Goal: Feedback & Contribution: Contribute content

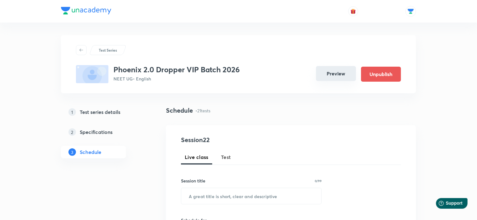
click at [337, 70] on button "Preview" at bounding box center [336, 73] width 40 height 15
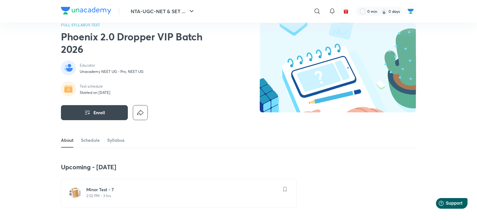
scroll to position [63, 0]
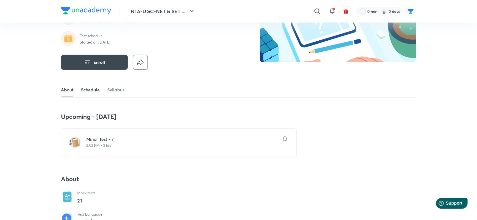
click at [89, 89] on link "Schedule" at bounding box center [90, 89] width 19 height 15
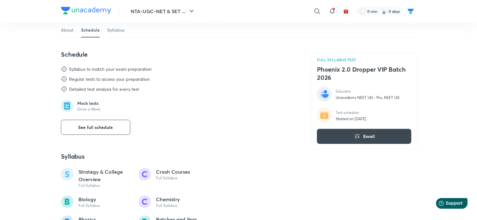
scroll to position [280, 0]
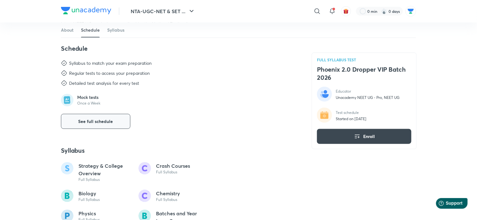
click at [99, 119] on span "See full schedule" at bounding box center [96, 121] width 35 height 6
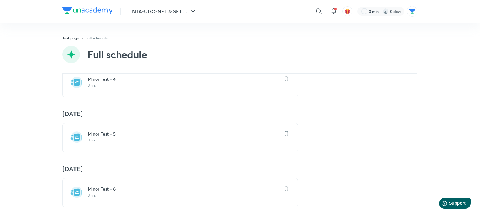
scroll to position [313, 0]
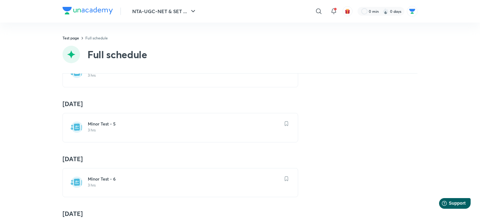
click at [114, 129] on p "3 hrs" at bounding box center [184, 130] width 193 height 5
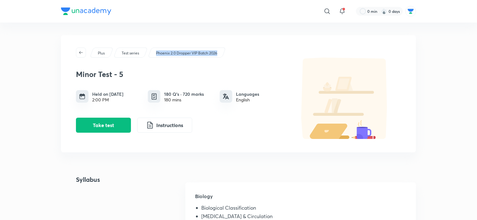
drag, startPoint x: 155, startPoint y: 54, endPoint x: 231, endPoint y: 57, distance: 76.4
click at [231, 57] on div "Plus Test series Phoenix 2.0 Dropper VIP Batch 2026 Minor Test - 5 Held on Sep …" at bounding box center [238, 93] width 355 height 117
copy p "Phoenix 2.0 Dropper VIP Batch 2026"
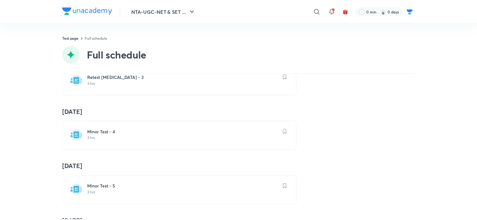
scroll to position [313, 0]
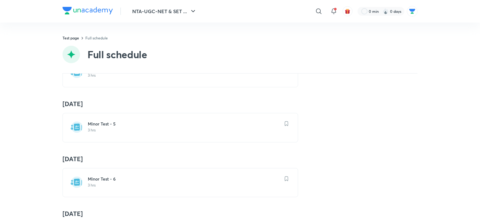
click at [109, 190] on div "Minor Test - 6 3 hrs" at bounding box center [181, 182] width 236 height 29
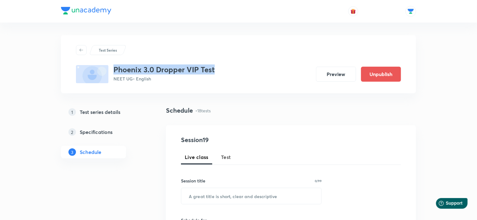
drag, startPoint x: 113, startPoint y: 71, endPoint x: 216, endPoint y: 70, distance: 103.8
click at [216, 70] on div "Phoenix 3.0 Dropper VIP Test NEET UG • English Preview Unpublish" at bounding box center [238, 74] width 325 height 18
copy h3 "Phoenix 3.0 Dropper VIP Test"
click at [326, 76] on button "Preview" at bounding box center [336, 73] width 40 height 15
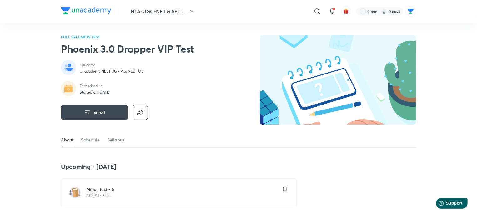
click at [107, 185] on div "Minor Test - 5 2:01 PM • 3 hrs" at bounding box center [179, 192] width 236 height 29
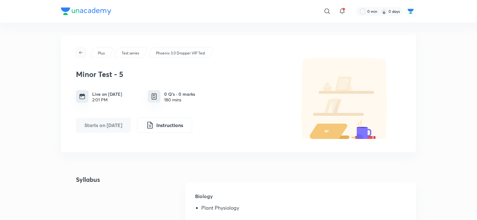
click at [78, 53] on span "button" at bounding box center [80, 52] width 9 height 5
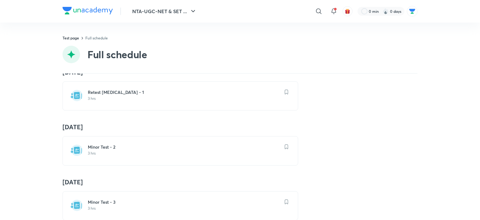
scroll to position [250, 0]
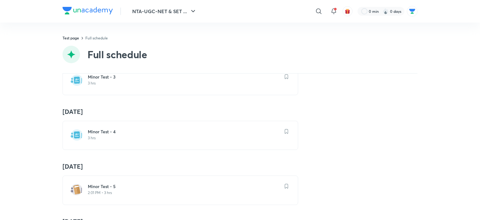
click at [124, 84] on p "3 hrs" at bounding box center [184, 83] width 193 height 5
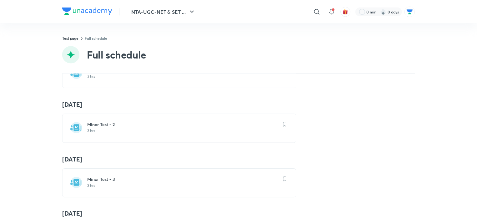
scroll to position [250, 0]
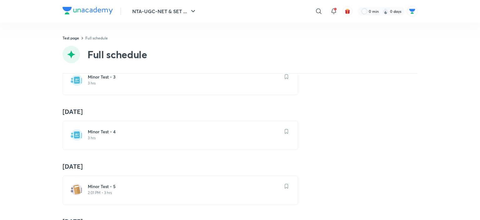
click at [101, 136] on p "3 hrs" at bounding box center [184, 137] width 193 height 5
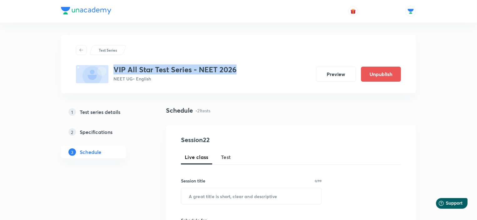
drag, startPoint x: 246, startPoint y: 69, endPoint x: 113, endPoint y: 68, distance: 133.2
click at [113, 68] on div "VIP All Star Test Series - NEET 2026 NEET UG • English Preview Unpublish" at bounding box center [238, 74] width 325 height 18
copy h3 "VIP All Star Test Series - NEET 2026"
click at [334, 74] on button "Preview" at bounding box center [336, 73] width 40 height 15
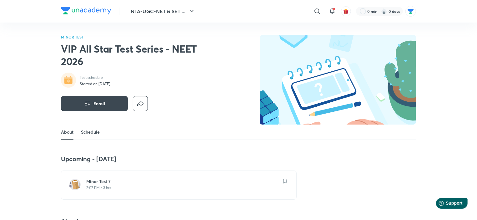
click at [94, 131] on link "Schedule" at bounding box center [90, 131] width 19 height 15
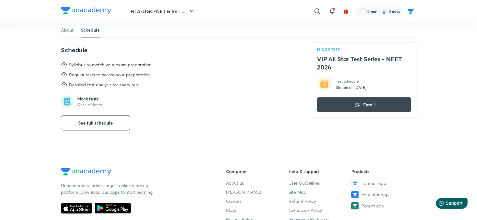
scroll to position [260, 0]
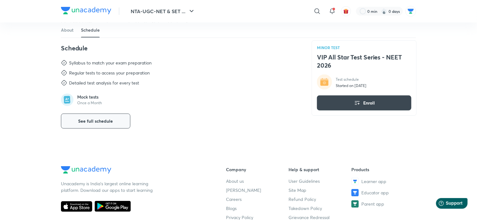
click at [101, 122] on span "See full schedule" at bounding box center [96, 121] width 35 height 6
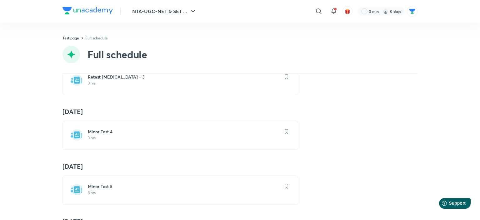
scroll to position [313, 0]
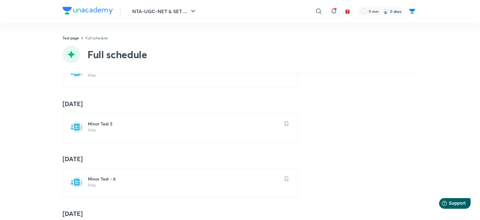
click at [109, 131] on p "3 hrs" at bounding box center [184, 130] width 193 height 5
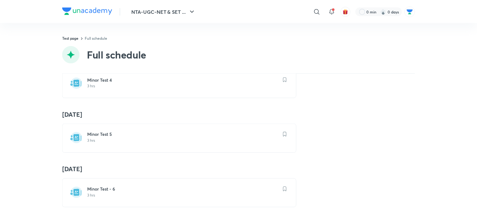
scroll to position [313, 0]
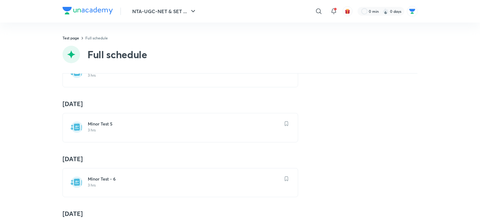
click at [114, 176] on h6 "Minor Test - 6" at bounding box center [184, 179] width 193 height 6
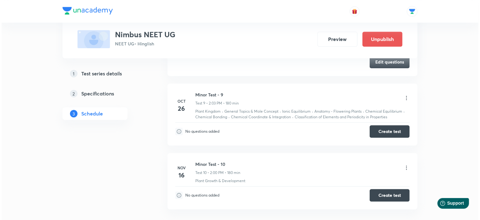
scroll to position [747, 0]
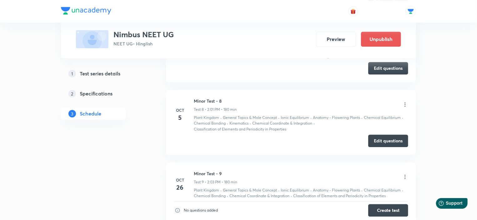
click at [404, 102] on icon at bounding box center [405, 104] width 6 height 6
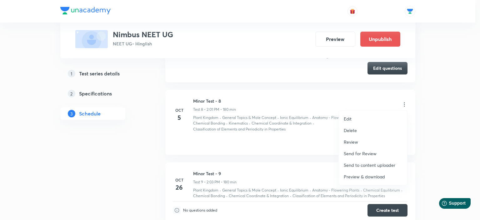
click at [363, 176] on p "Preview & download" at bounding box center [364, 176] width 41 height 7
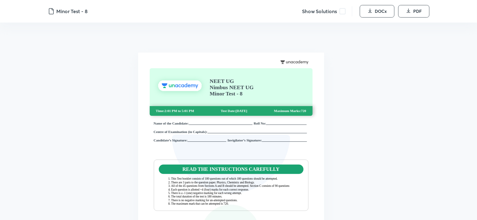
click at [344, 13] on span at bounding box center [343, 11] width 6 height 6
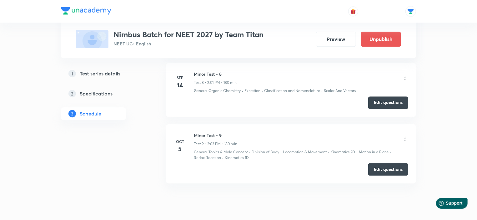
scroll to position [772, 0]
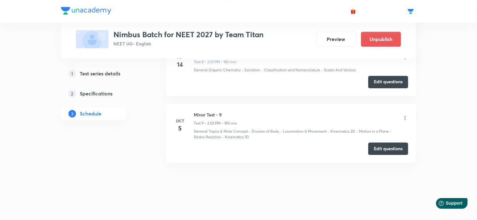
click at [404, 119] on icon at bounding box center [405, 118] width 6 height 6
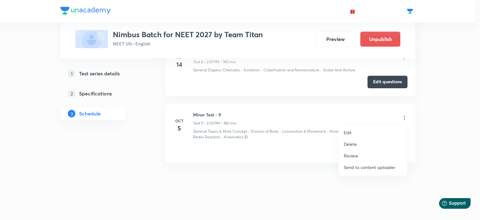
click at [448, 128] on div at bounding box center [240, 110] width 480 height 220
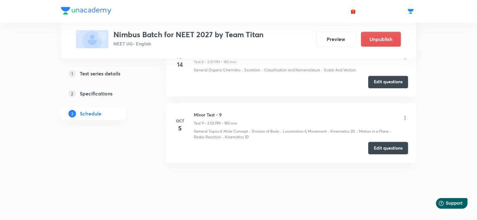
click at [385, 144] on button "Edit questions" at bounding box center [388, 148] width 40 height 13
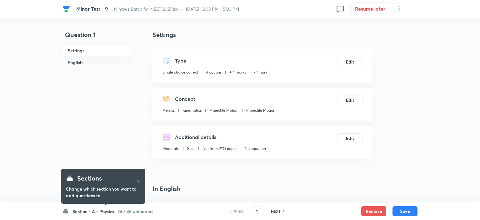
checkbox input "true"
click at [139, 212] on h6 "24 / 45 uploaded" at bounding box center [133, 211] width 35 height 7
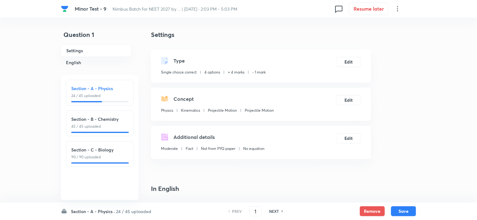
click at [104, 156] on p "90 / 90 uploaded" at bounding box center [99, 157] width 57 height 6
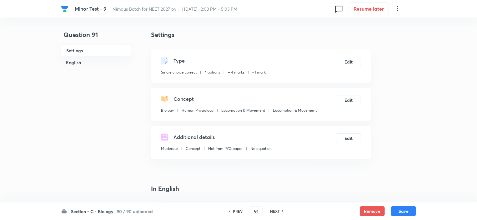
type input "91"
checkbox input "false"
checkbox input "true"
click at [275, 211] on h6 "NEXT" at bounding box center [275, 211] width 10 height 6
type input "92"
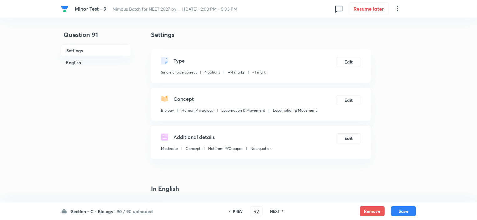
checkbox input "false"
checkbox input "true"
click at [275, 211] on h6 "NEXT" at bounding box center [275, 211] width 10 height 6
type input "93"
checkbox input "false"
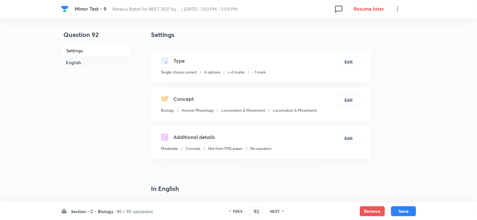
checkbox input "true"
click at [275, 211] on h6 "NEXT" at bounding box center [275, 211] width 10 height 6
type input "94"
checkbox input "true"
click at [275, 211] on h6 "NEXT" at bounding box center [275, 211] width 10 height 6
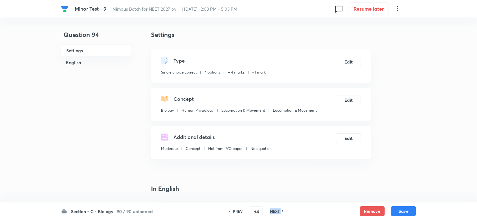
type input "95"
checkbox input "true"
click at [275, 211] on h6 "NEXT" at bounding box center [275, 211] width 10 height 6
type input "96"
checkbox input "false"
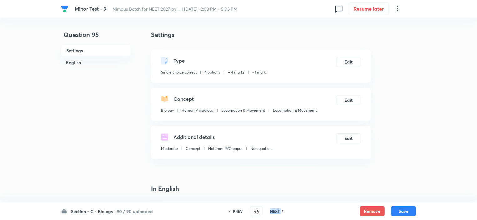
checkbox input "true"
click at [275, 211] on h6 "NEXT" at bounding box center [275, 211] width 10 height 6
type input "97"
checkbox input "false"
checkbox input "true"
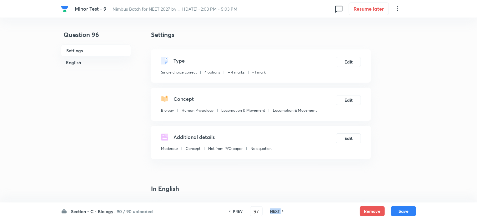
click at [275, 211] on h6 "NEXT" at bounding box center [275, 211] width 10 height 6
type input "98"
checkbox input "true"
click at [275, 211] on h6 "NEXT" at bounding box center [275, 211] width 10 height 6
type input "99"
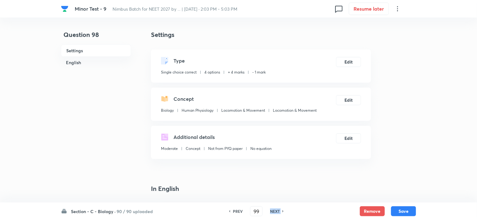
checkbox input "false"
checkbox input "true"
click at [275, 211] on h6 "NEXT" at bounding box center [275, 211] width 10 height 6
type input "100"
checkbox input "false"
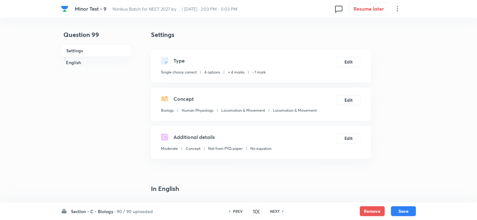
checkbox input "true"
click at [275, 211] on h6 "NEXT" at bounding box center [275, 211] width 10 height 6
type input "101"
checkbox input "false"
checkbox input "true"
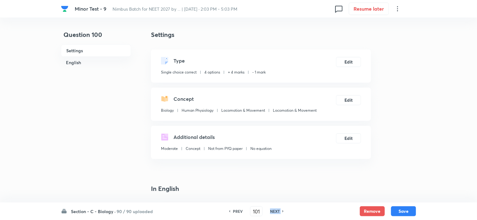
click at [275, 211] on h6 "NEXT" at bounding box center [275, 211] width 10 height 6
type input "102"
checkbox input "false"
checkbox input "true"
click at [275, 211] on h6 "NEXT" at bounding box center [275, 211] width 10 height 6
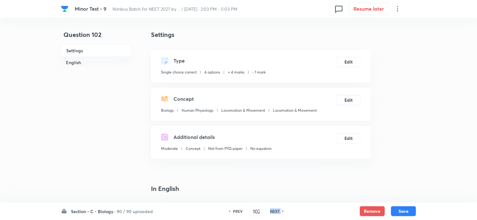
type input "103"
checkbox input "false"
checkbox input "true"
click at [275, 211] on h6 "NEXT" at bounding box center [275, 211] width 10 height 6
type input "104"
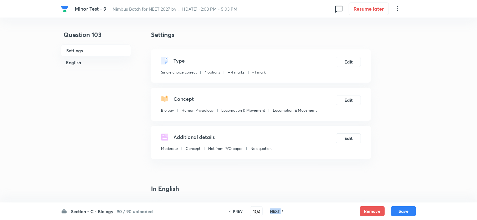
checkbox input "true"
click at [275, 211] on h6 "NEXT" at bounding box center [275, 211] width 10 height 6
type input "105"
checkbox input "false"
checkbox input "true"
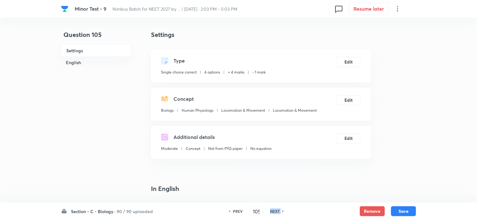
click at [275, 211] on h6 "NEXT" at bounding box center [275, 211] width 10 height 6
type input "106"
checkbox input "true"
click at [275, 211] on h6 "NEXT" at bounding box center [275, 211] width 10 height 6
type input "107"
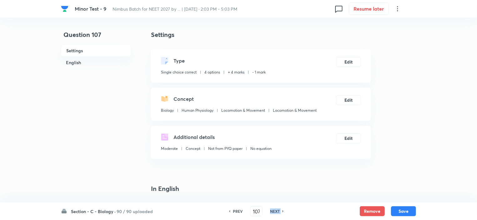
checkbox input "false"
checkbox input "true"
click at [275, 211] on h6 "NEXT" at bounding box center [275, 211] width 10 height 6
type input "108"
checkbox input "true"
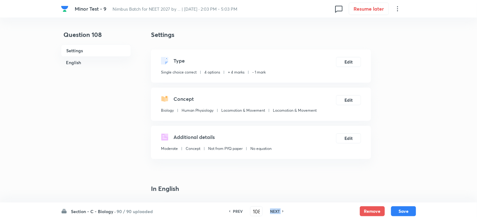
click at [275, 211] on h6 "NEXT" at bounding box center [275, 211] width 10 height 6
type input "109"
checkbox input "true"
click at [275, 211] on h6 "NEXT" at bounding box center [275, 211] width 10 height 6
type input "110"
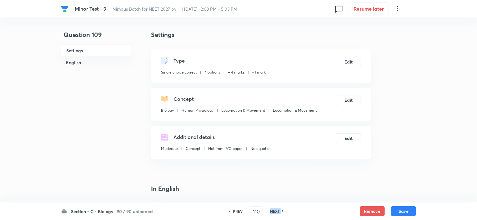
checkbox input "false"
checkbox input "true"
click at [275, 211] on h6 "NEXT" at bounding box center [275, 211] width 10 height 6
type input "111"
checkbox input "false"
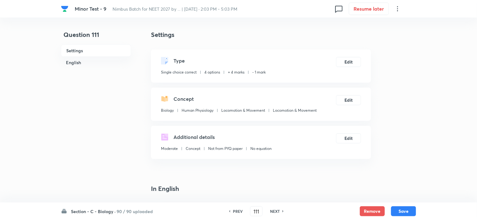
checkbox input "true"
click at [275, 211] on h6 "NEXT" at bounding box center [275, 211] width 10 height 6
type input "112"
checkbox input "false"
checkbox input "true"
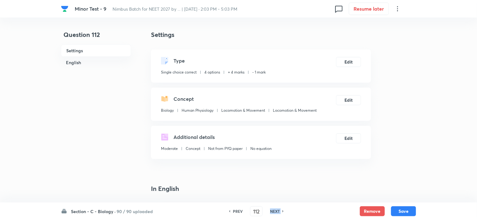
click at [275, 211] on h6 "NEXT" at bounding box center [275, 211] width 10 height 6
type input "113"
checkbox input "true"
click at [275, 211] on h6 "NEXT" at bounding box center [275, 211] width 10 height 6
type input "114"
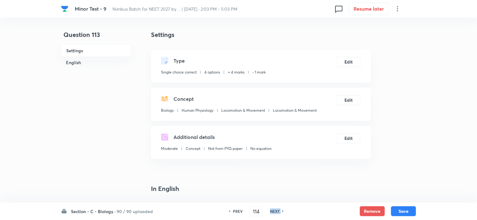
checkbox input "false"
checkbox input "true"
click at [275, 211] on h6 "NEXT" at bounding box center [275, 211] width 10 height 6
type input "115"
checkbox input "false"
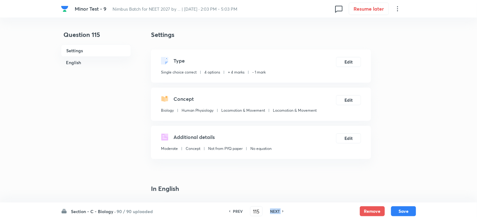
checkbox input "true"
click at [275, 211] on h6 "NEXT" at bounding box center [275, 211] width 10 height 6
type input "116"
checkbox input "true"
click at [275, 211] on h6 "NEXT" at bounding box center [275, 211] width 10 height 6
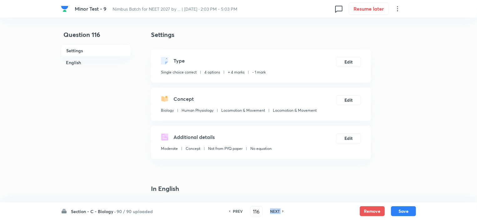
type input "117"
checkbox input "false"
checkbox input "true"
click at [275, 211] on h6 "NEXT" at bounding box center [275, 211] width 10 height 6
type input "118"
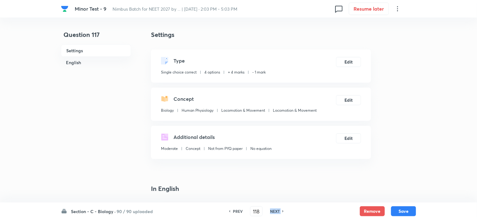
checkbox input "false"
checkbox input "true"
click at [275, 211] on h6 "NEXT" at bounding box center [275, 211] width 10 height 6
type input "119"
checkbox input "true"
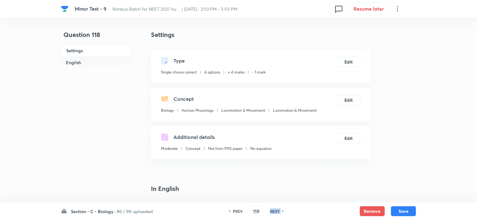
click at [275, 211] on h6 "NEXT" at bounding box center [275, 211] width 10 height 6
type input "120"
checkbox input "false"
checkbox input "true"
click at [275, 211] on h6 "NEXT" at bounding box center [275, 211] width 10 height 6
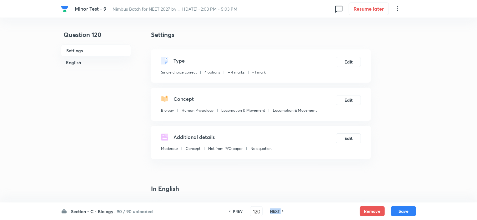
type input "121"
checkbox input "false"
checkbox input "true"
click at [275, 211] on h6 "NEXT" at bounding box center [275, 211] width 10 height 6
type input "122"
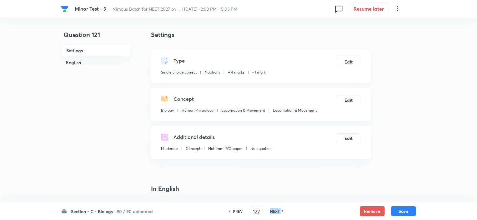
checkbox input "false"
checkbox input "true"
click at [275, 211] on h6 "NEXT" at bounding box center [275, 211] width 10 height 6
type input "123"
checkbox input "false"
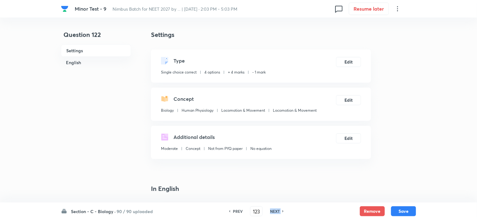
checkbox input "true"
click at [275, 211] on h6 "NEXT" at bounding box center [275, 211] width 10 height 6
type input "124"
checkbox input "false"
checkbox input "true"
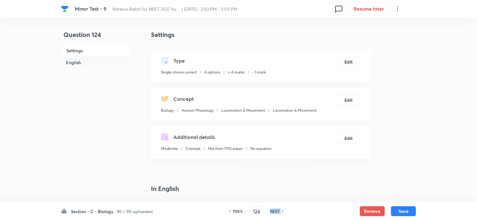
click at [275, 211] on h6 "NEXT" at bounding box center [275, 211] width 10 height 6
type input "125"
checkbox input "true"
click at [275, 211] on h6 "NEXT" at bounding box center [275, 211] width 10 height 6
type input "126"
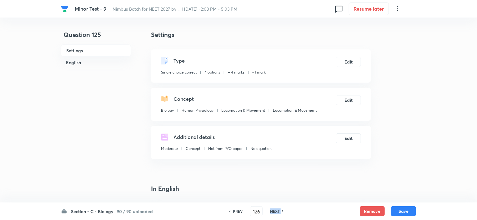
checkbox input "false"
checkbox input "true"
click at [275, 211] on h6 "NEXT" at bounding box center [275, 211] width 10 height 6
type input "127"
checkbox input "false"
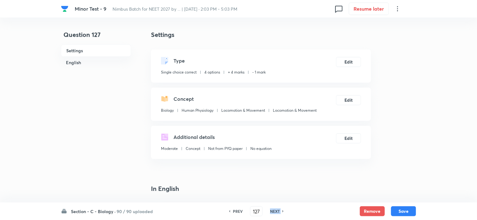
checkbox input "true"
click at [275, 211] on h6 "NEXT" at bounding box center [275, 211] width 10 height 6
type input "128"
checkbox input "false"
checkbox input "true"
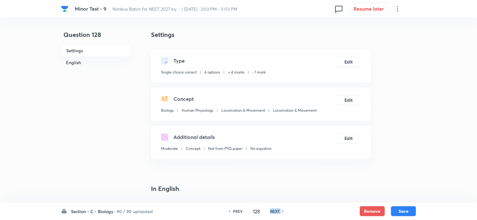
click at [275, 211] on h6 "NEXT" at bounding box center [275, 211] width 10 height 6
type input "129"
checkbox input "false"
checkbox input "true"
click at [275, 211] on h6 "NEXT" at bounding box center [275, 211] width 10 height 6
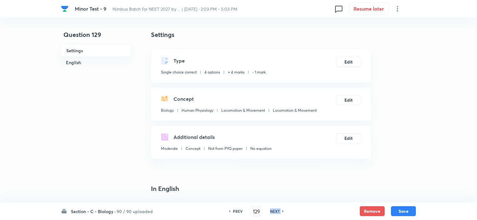
type input "130"
checkbox input "false"
checkbox input "true"
click at [275, 211] on h6 "NEXT" at bounding box center [275, 211] width 10 height 6
type input "131"
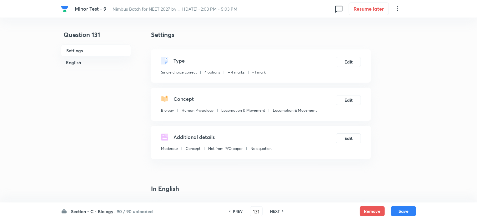
checkbox input "true"
click at [275, 211] on h6 "NEXT" at bounding box center [275, 211] width 10 height 6
type input "132"
checkbox input "true"
click at [275, 211] on h6 "NEXT" at bounding box center [275, 211] width 10 height 6
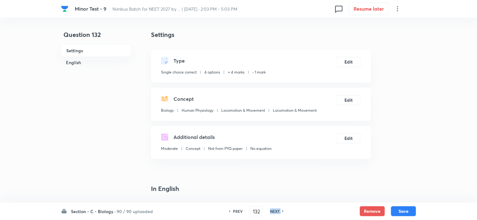
type input "133"
checkbox input "false"
checkbox input "true"
click at [275, 211] on h6 "NEXT" at bounding box center [275, 211] width 10 height 6
type input "134"
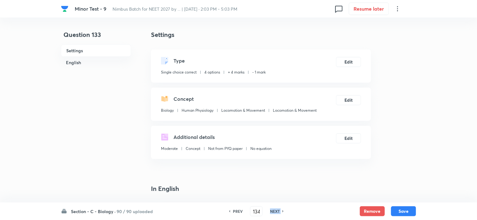
checkbox input "false"
checkbox input "true"
click at [275, 211] on h6 "NEXT" at bounding box center [275, 211] width 10 height 6
type input "135"
checkbox input "false"
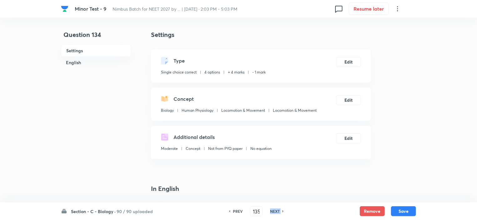
checkbox input "true"
click at [275, 211] on h6 "NEXT" at bounding box center [275, 211] width 10 height 6
type input "136"
checkbox input "false"
checkbox input "true"
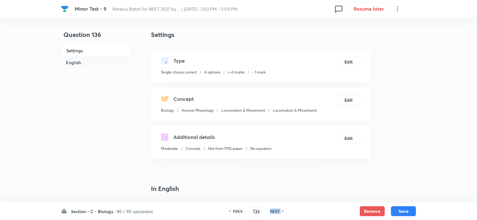
click at [275, 211] on h6 "NEXT" at bounding box center [275, 211] width 10 height 6
type input "137"
checkbox input "false"
checkbox input "true"
click at [275, 211] on h6 "NEXT" at bounding box center [275, 211] width 10 height 6
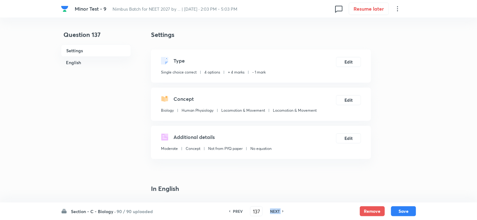
type input "138"
checkbox input "false"
checkbox input "true"
click at [275, 211] on h6 "NEXT" at bounding box center [275, 211] width 10 height 6
type input "139"
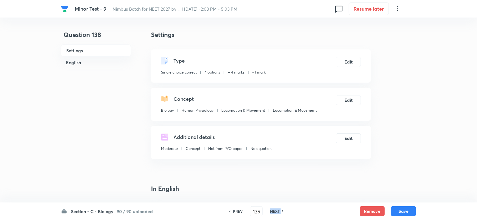
checkbox input "false"
checkbox input "true"
click at [275, 211] on h6 "NEXT" at bounding box center [275, 211] width 10 height 6
type input "140"
checkbox input "true"
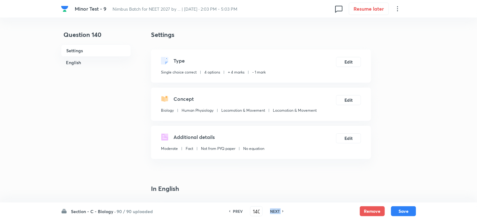
click at [275, 211] on h6 "NEXT" at bounding box center [275, 211] width 10 height 6
type input "141"
checkbox input "false"
checkbox input "true"
click at [275, 211] on h6 "NEXT" at bounding box center [275, 211] width 10 height 6
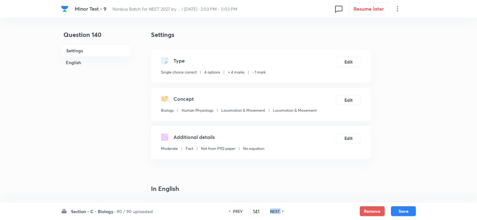
type input "142"
checkbox input "false"
checkbox input "true"
click at [275, 211] on h6 "NEXT" at bounding box center [275, 211] width 10 height 6
type input "143"
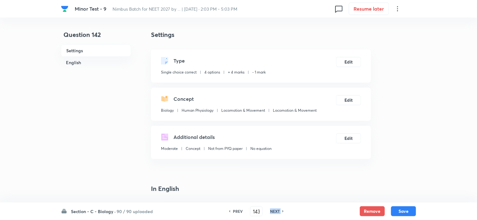
checkbox input "false"
checkbox input "true"
click at [275, 211] on h6 "NEXT" at bounding box center [275, 211] width 10 height 6
type input "144"
checkbox input "false"
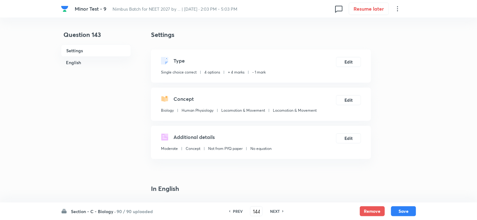
checkbox input "true"
click at [275, 211] on h6 "NEXT" at bounding box center [275, 211] width 10 height 6
type input "145"
checkbox input "true"
click at [275, 211] on h6 "NEXT" at bounding box center [275, 211] width 10 height 6
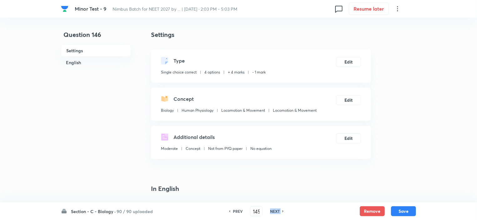
type input "146"
checkbox input "false"
checkbox input "true"
click at [275, 211] on h6 "NEXT" at bounding box center [275, 211] width 10 height 6
type input "147"
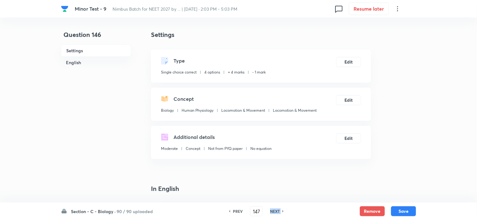
checkbox input "false"
checkbox input "true"
click at [275, 211] on h6 "NEXT" at bounding box center [275, 211] width 10 height 6
type input "148"
checkbox input "false"
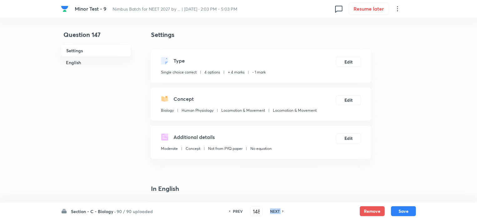
checkbox input "true"
click at [275, 211] on h6 "NEXT" at bounding box center [275, 211] width 10 height 6
type input "149"
checkbox input "false"
checkbox input "true"
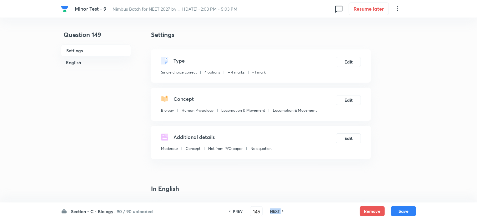
click at [275, 211] on h6 "NEXT" at bounding box center [275, 211] width 10 height 6
type input "150"
checkbox input "false"
checkbox input "true"
click at [275, 211] on h6 "NEXT" at bounding box center [275, 211] width 10 height 6
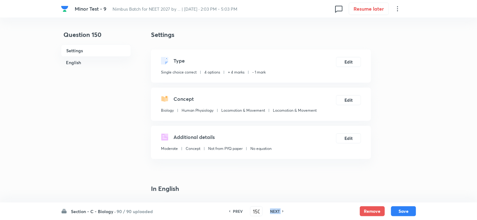
type input "151"
checkbox input "false"
checkbox input "true"
click at [275, 211] on h6 "NEXT" at bounding box center [275, 211] width 10 height 6
type input "152"
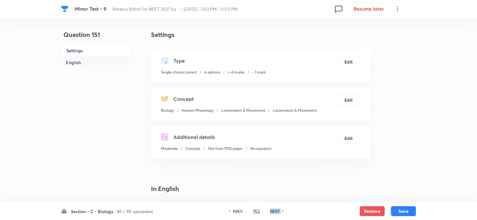
checkbox input "false"
checkbox input "true"
click at [275, 211] on h6 "NEXT" at bounding box center [275, 211] width 10 height 6
type input "153"
checkbox input "true"
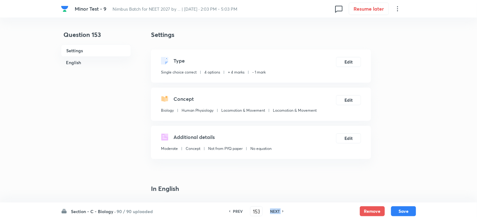
click at [275, 211] on h6 "NEXT" at bounding box center [275, 211] width 10 height 6
type input "154"
checkbox input "true"
click at [275, 211] on h6 "NEXT" at bounding box center [275, 211] width 10 height 6
type input "155"
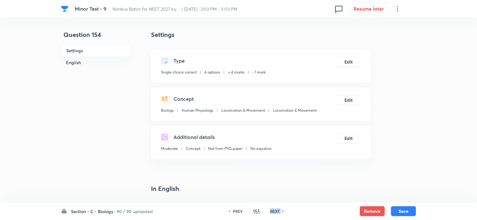
checkbox input "false"
checkbox input "true"
click at [275, 211] on h6 "NEXT" at bounding box center [275, 211] width 10 height 6
type input "156"
checkbox input "false"
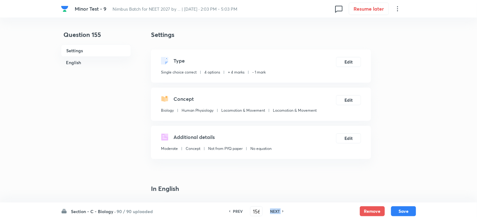
checkbox input "true"
click at [275, 211] on h6 "NEXT" at bounding box center [275, 211] width 10 height 6
type input "157"
checkbox input "false"
checkbox input "true"
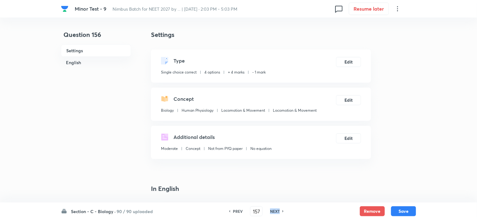
click at [275, 211] on h6 "NEXT" at bounding box center [275, 211] width 10 height 6
type input "158"
checkbox input "false"
checkbox input "true"
click at [275, 211] on h6 "NEXT" at bounding box center [275, 211] width 10 height 6
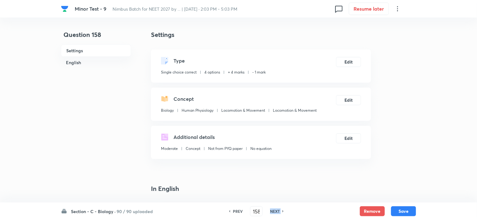
type input "159"
checkbox input "false"
checkbox input "true"
click at [275, 211] on h6 "NEXT" at bounding box center [275, 211] width 10 height 6
type input "160"
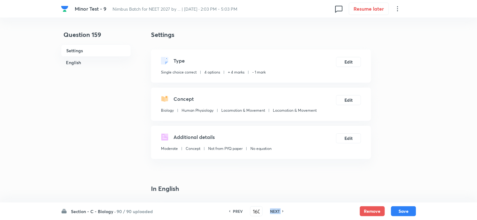
checkbox input "false"
checkbox input "true"
click at [275, 211] on h6 "NEXT" at bounding box center [275, 211] width 10 height 6
type input "161"
checkbox input "false"
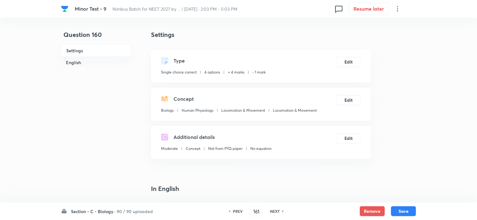
checkbox input "true"
click at [275, 211] on h6 "NEXT" at bounding box center [275, 211] width 10 height 6
type input "162"
checkbox input "false"
checkbox input "true"
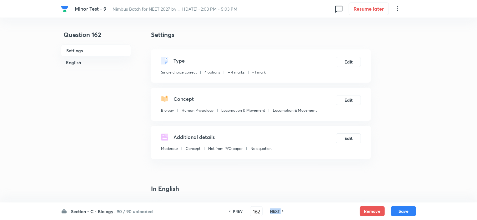
click at [275, 211] on h6 "NEXT" at bounding box center [275, 211] width 10 height 6
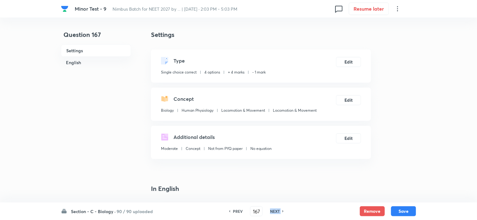
click at [275, 211] on h6 "NEXT" at bounding box center [275, 211] width 10 height 6
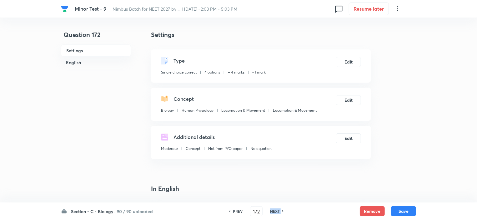
click at [275, 211] on h6 "NEXT" at bounding box center [275, 211] width 10 height 6
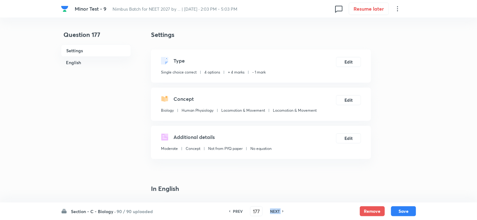
click at [275, 211] on h6 "NEXT" at bounding box center [275, 211] width 10 height 6
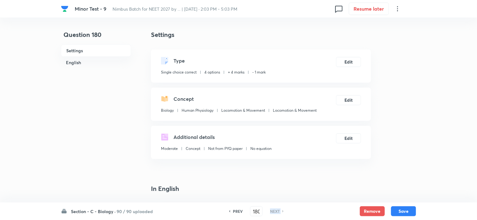
click at [275, 211] on h6 "NEXT" at bounding box center [275, 211] width 10 height 6
click at [233, 210] on h6 "PREV" at bounding box center [238, 211] width 10 height 6
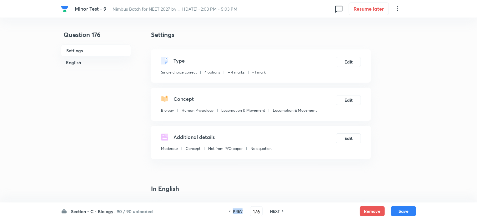
click at [233, 210] on h6 "PREV" at bounding box center [238, 211] width 10 height 6
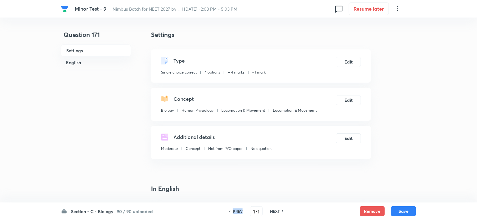
click at [233, 210] on h6 "PREV" at bounding box center [238, 211] width 10 height 6
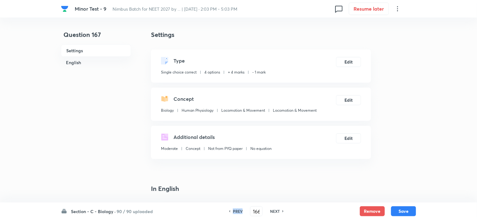
click at [233, 210] on h6 "PREV" at bounding box center [238, 211] width 10 height 6
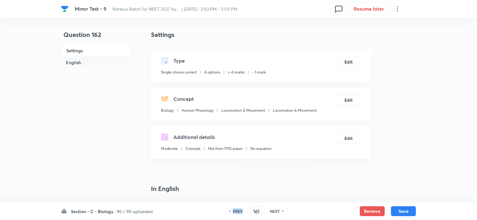
click at [233, 210] on h6 "PREV" at bounding box center [238, 211] width 10 height 6
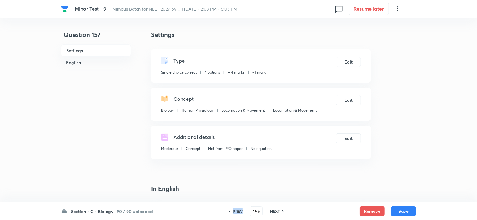
click at [233, 210] on h6 "PREV" at bounding box center [238, 211] width 10 height 6
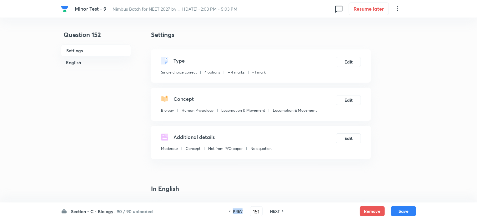
click at [233, 210] on h6 "PREV" at bounding box center [238, 211] width 10 height 6
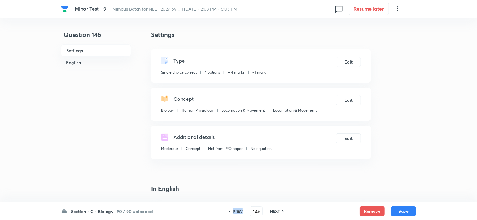
click at [233, 210] on h6 "PREV" at bounding box center [238, 211] width 10 height 6
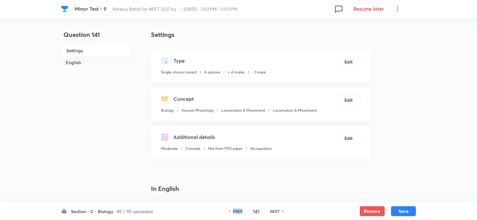
click at [233, 210] on h6 "PREV" at bounding box center [238, 211] width 10 height 6
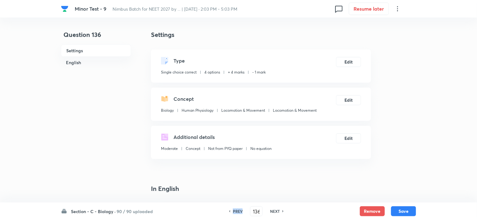
click at [233, 210] on h6 "PREV" at bounding box center [238, 211] width 10 height 6
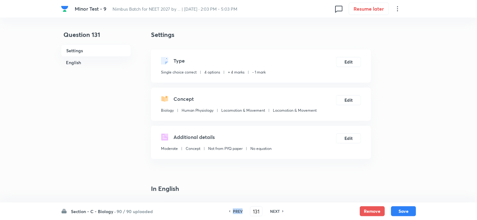
click at [233, 210] on h6 "PREV" at bounding box center [238, 211] width 10 height 6
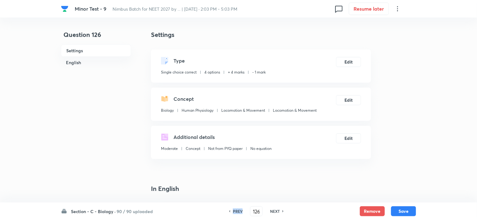
click at [233, 210] on h6 "PREV" at bounding box center [238, 211] width 10 height 6
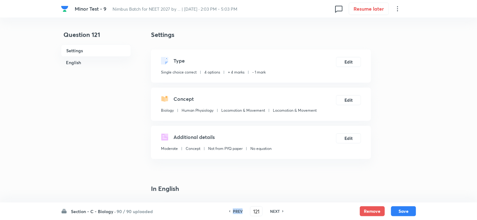
click at [233, 210] on h6 "PREV" at bounding box center [238, 211] width 10 height 6
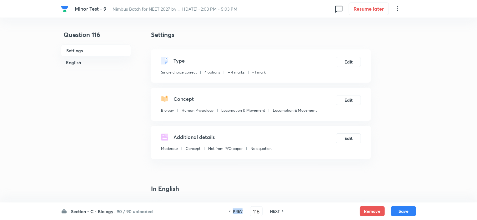
click at [233, 210] on h6 "PREV" at bounding box center [238, 211] width 10 height 6
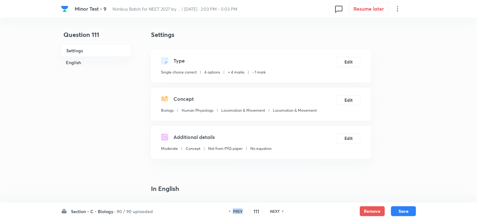
click at [233, 210] on h6 "PREV" at bounding box center [238, 211] width 10 height 6
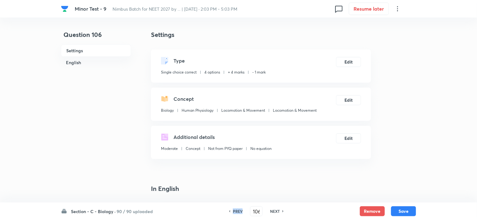
click at [233, 210] on h6 "PREV" at bounding box center [238, 211] width 10 height 6
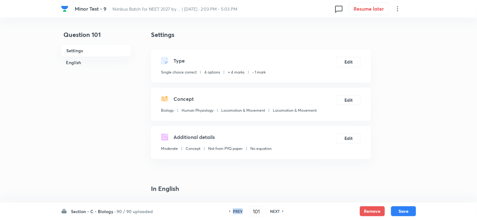
click at [233, 210] on h6 "PREV" at bounding box center [238, 211] width 10 height 6
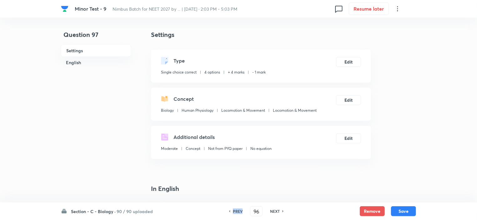
click at [233, 210] on h6 "PREV" at bounding box center [238, 211] width 10 height 6
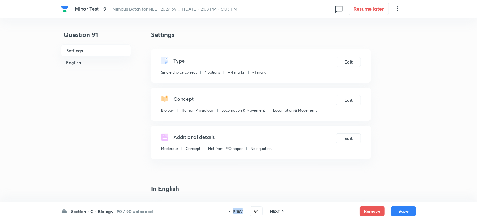
click at [233, 210] on h6 "PREV" at bounding box center [238, 211] width 10 height 6
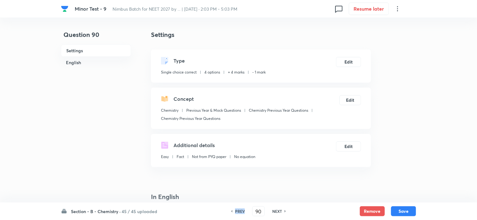
click at [233, 210] on div "PREV" at bounding box center [239, 211] width 17 height 6
click at [278, 212] on h6 "NEXT" at bounding box center [277, 211] width 10 height 6
click at [277, 211] on h6 "NEXT" at bounding box center [277, 211] width 10 height 6
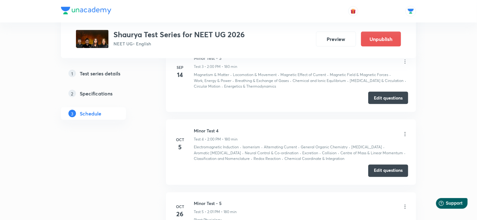
scroll to position [438, 0]
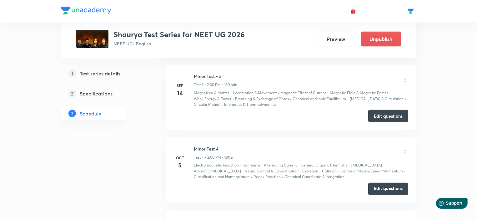
click at [406, 150] on icon at bounding box center [405, 152] width 6 height 6
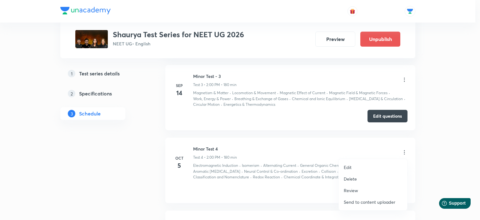
click at [453, 160] on div at bounding box center [240, 110] width 480 height 220
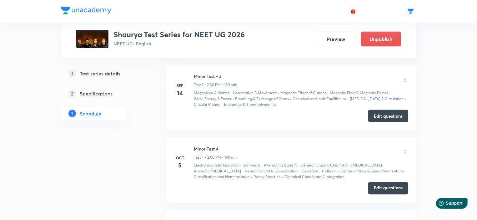
click at [389, 185] on button "Edit questions" at bounding box center [388, 188] width 40 height 13
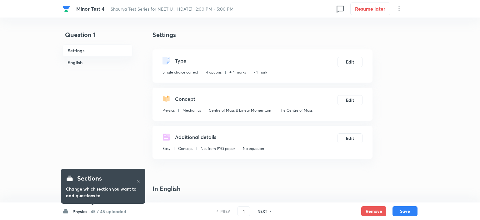
checkbox input "true"
click at [111, 210] on h6 "45 / 45 uploaded" at bounding box center [107, 211] width 36 height 7
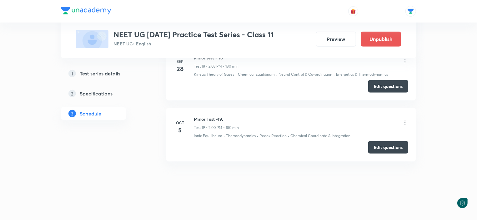
scroll to position [1404, 0]
click at [406, 120] on icon at bounding box center [405, 122] width 6 height 6
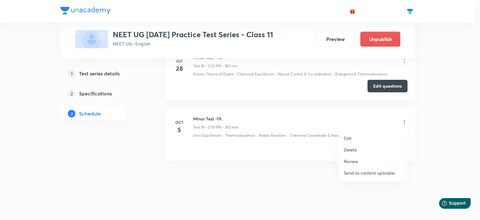
click at [431, 133] on div at bounding box center [240, 110] width 480 height 220
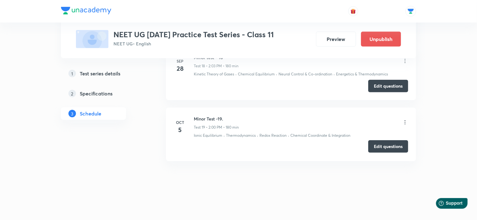
click at [394, 144] on button "Edit questions" at bounding box center [388, 146] width 40 height 13
click at [379, 145] on button "Edit questions" at bounding box center [388, 146] width 40 height 13
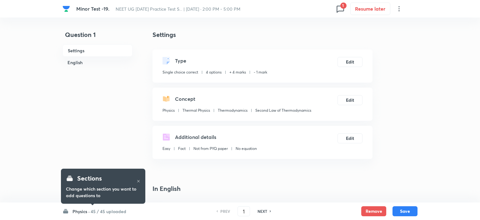
checkbox input "true"
click at [114, 215] on div "Physics · 45 / 45 uploaded PREV 1 ​ NEXT Remove Save" at bounding box center [238, 211] width 355 height 18
click at [112, 211] on h6 "45 / 45 uploaded" at bounding box center [107, 211] width 36 height 7
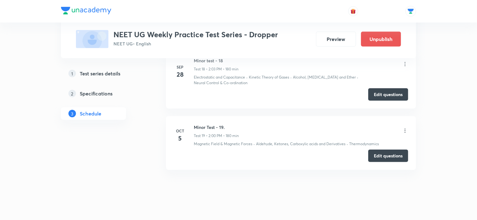
click at [405, 128] on icon at bounding box center [405, 131] width 6 height 6
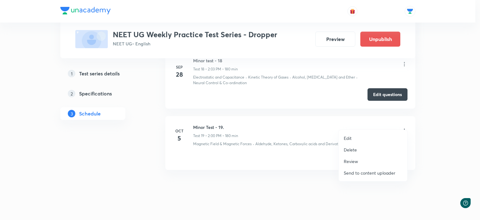
click at [353, 135] on li "Edit" at bounding box center [373, 138] width 68 height 12
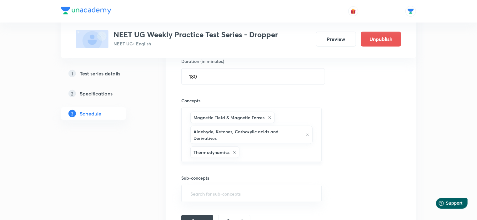
scroll to position [1291, 0]
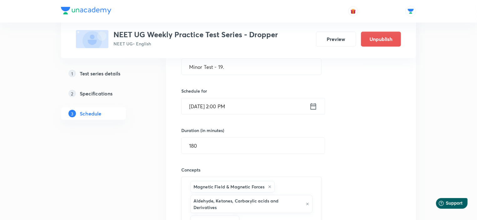
click at [294, 178] on div "Magnetic Field & Magnetic Forces Aldehyde, Ketones, Carboxylic acids and Deriva…" at bounding box center [251, 204] width 140 height 54
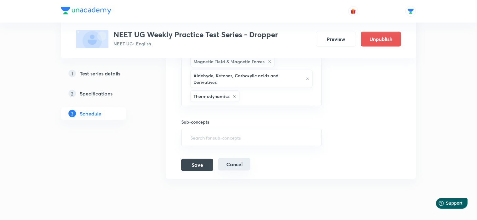
click at [235, 158] on button "Cancel" at bounding box center [234, 164] width 32 height 13
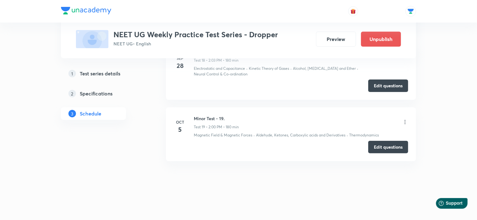
scroll to position [1210, 0]
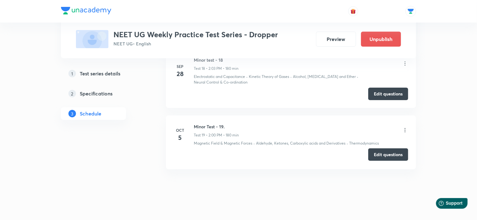
click at [379, 150] on button "Edit questions" at bounding box center [388, 154] width 40 height 13
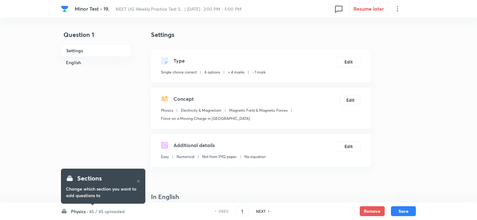
click at [121, 213] on h6 "45 / 45 uploaded" at bounding box center [107, 211] width 36 height 7
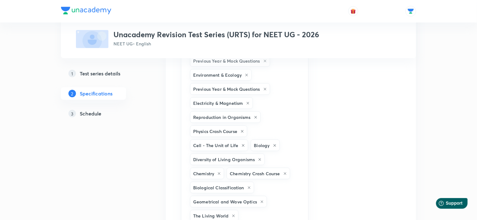
scroll to position [563, 0]
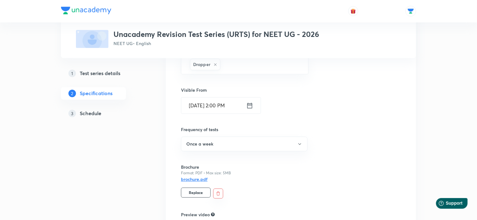
click at [194, 176] on h6 "brochure.pdf" at bounding box center [194, 179] width 27 height 7
